Goal: Information Seeking & Learning: Learn about a topic

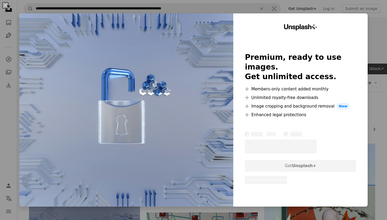
scroll to position [113, 0]
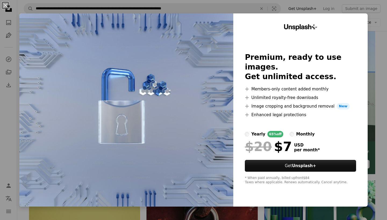
click at [387, 47] on div "An X shape Unsplash+ Premium, ready to use images. Get unlimited access. A plus…" at bounding box center [193, 110] width 387 height 220
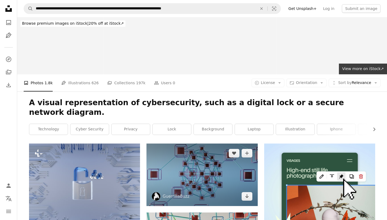
click at [188, 155] on img at bounding box center [201, 175] width 111 height 62
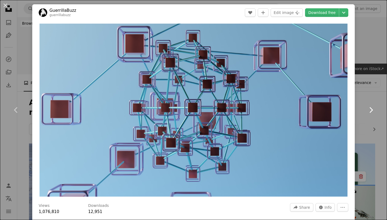
click at [376, 92] on link "Chevron right" at bounding box center [371, 110] width 32 height 52
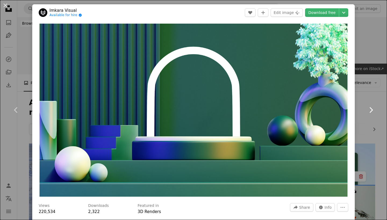
click at [376, 96] on link "Chevron right" at bounding box center [371, 110] width 32 height 52
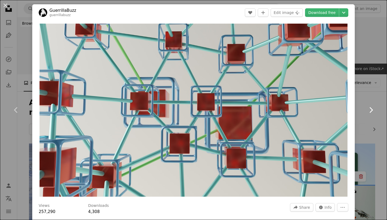
click at [375, 111] on link "Chevron right" at bounding box center [371, 110] width 32 height 52
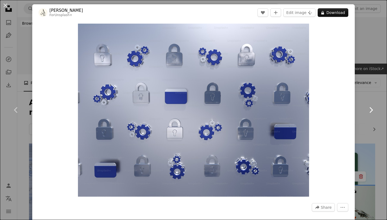
click at [375, 112] on icon "Chevron right" at bounding box center [370, 110] width 9 height 9
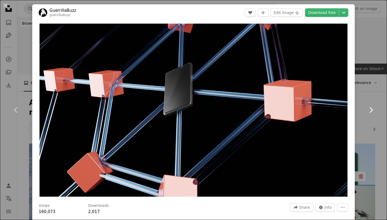
click at [374, 112] on icon "Chevron right" at bounding box center [370, 110] width 9 height 9
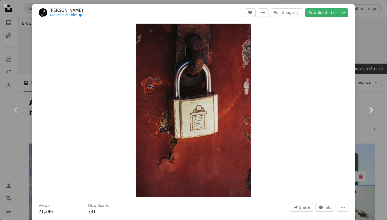
click at [374, 112] on icon "Chevron right" at bounding box center [370, 110] width 9 height 9
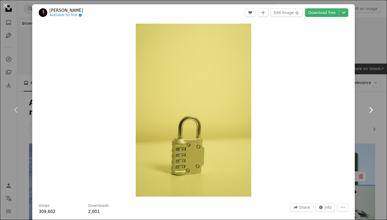
click at [374, 112] on icon "Chevron right" at bounding box center [370, 110] width 9 height 9
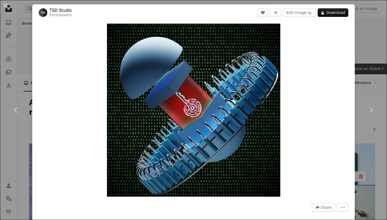
click at [29, 30] on div "An X shape Chevron left Chevron right TSD Studio For Unsplash+ A heart A plus s…" at bounding box center [193, 110] width 387 height 220
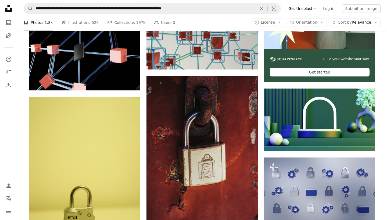
scroll to position [226, 0]
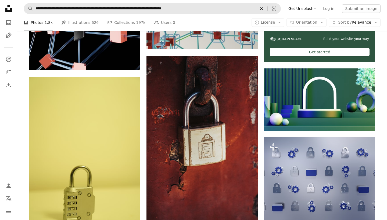
click at [267, 9] on icon "An X shape" at bounding box center [261, 8] width 12 height 4
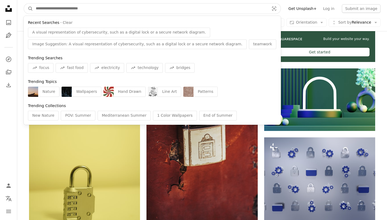
paste input "**********"
type input "**********"
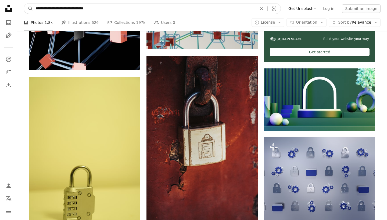
click at [28, 9] on button "A magnifying glass" at bounding box center [28, 8] width 9 height 10
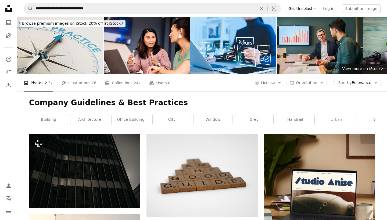
click at [60, 49] on img at bounding box center [60, 45] width 86 height 57
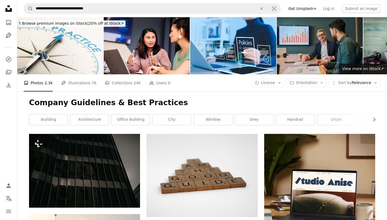
click at [339, 33] on img at bounding box center [320, 45] width 86 height 57
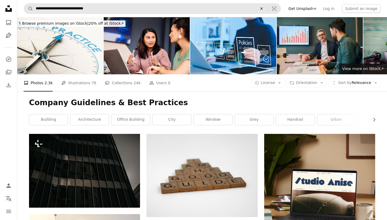
click at [266, 10] on icon "An X shape" at bounding box center [261, 8] width 12 height 4
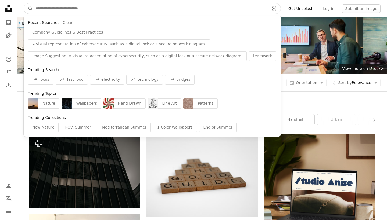
paste input "**********"
type input "**********"
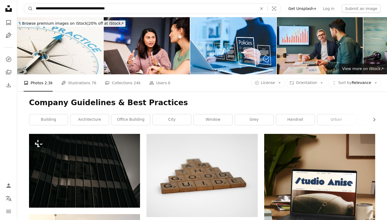
click at [28, 9] on button "A magnifying glass" at bounding box center [28, 8] width 9 height 10
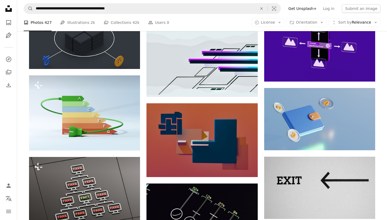
scroll to position [358, 0]
